Goal: Information Seeking & Learning: Learn about a topic

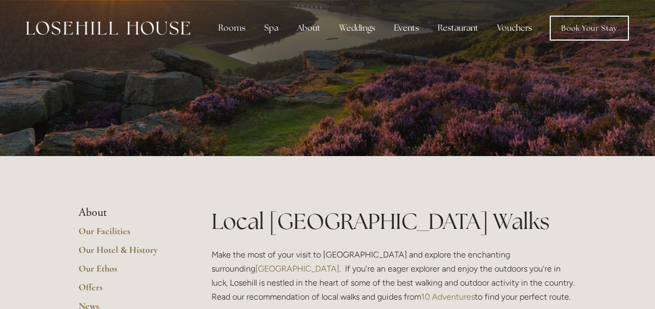
scroll to position [417, 0]
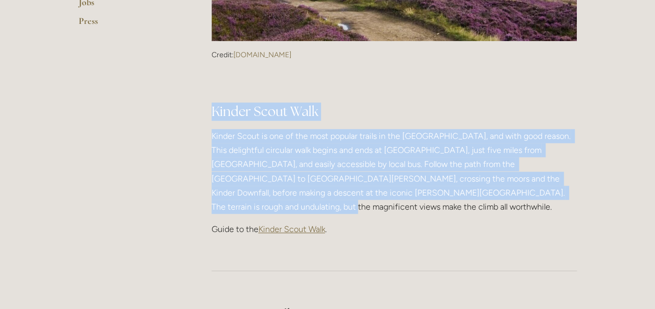
click at [283, 224] on span "Kinder Scout Walk" at bounding box center [291, 229] width 67 height 10
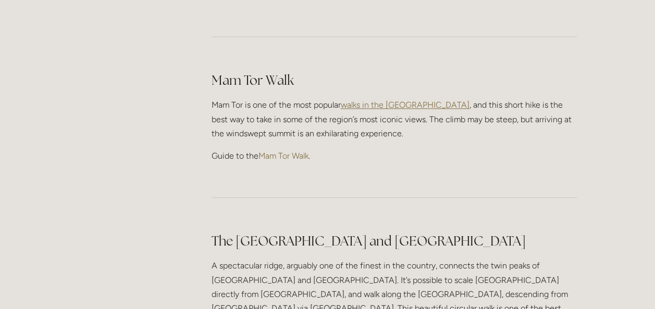
scroll to position [677, 0]
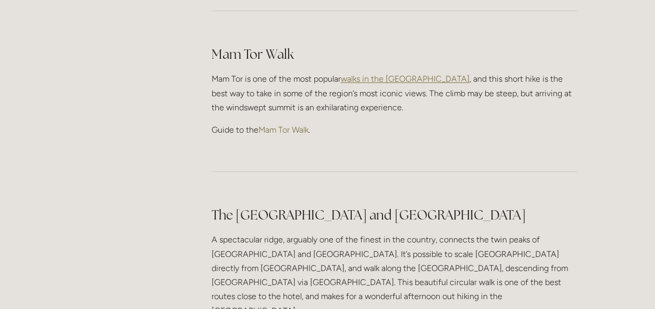
click at [382, 74] on span "walks in the [GEOGRAPHIC_DATA]" at bounding box center [405, 79] width 129 height 10
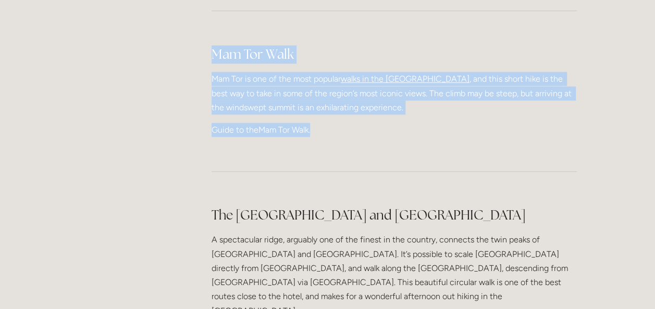
drag, startPoint x: 211, startPoint y: 39, endPoint x: 331, endPoint y: 113, distance: 141.1
click at [332, 114] on div "Mam Tor Walk Mam Tor is one of the most popular walks in the [GEOGRAPHIC_DATA] …" at bounding box center [393, 91] width 365 height 92
drag, startPoint x: 331, startPoint y: 113, endPoint x: 279, endPoint y: 72, distance: 66.1
copy div "Mam Tor Walk Mam Tor is one of the most popular walks in the [GEOGRAPHIC_DATA] …"
click at [317, 123] on p "Guide to the Mam Tor Walk ." at bounding box center [393, 130] width 365 height 14
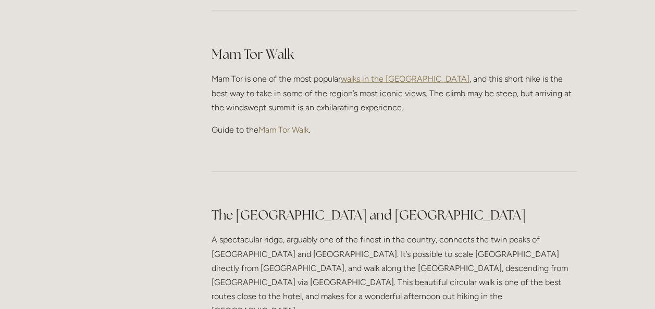
click at [283, 125] on link "Mam Tor Walk" at bounding box center [283, 130] width 50 height 10
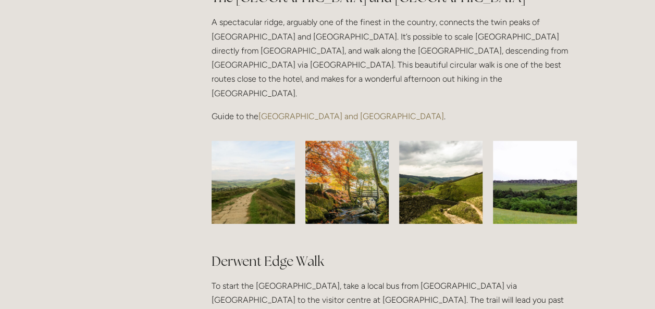
scroll to position [833, 0]
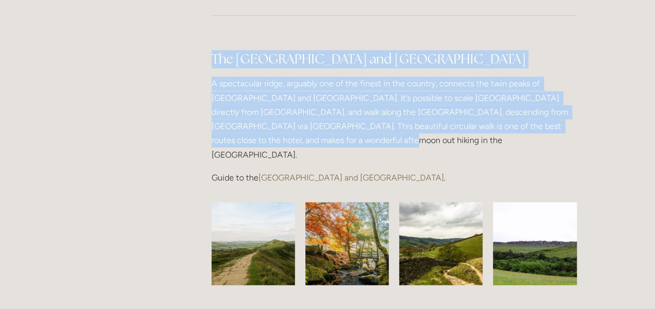
drag, startPoint x: 213, startPoint y: 43, endPoint x: 579, endPoint y: 114, distance: 373.5
click at [579, 114] on div "The Great Ridge and [GEOGRAPHIC_DATA] A spectacular ridge, arguably one of the …" at bounding box center [394, 117] width 383 height 152
copy div "The Great Ridge and [GEOGRAPHIC_DATA] A spectacular ridge, arguably one of the …"
click at [301, 172] on link "[GEOGRAPHIC_DATA] and [GEOGRAPHIC_DATA]" at bounding box center [350, 177] width 185 height 10
